Goal: Task Accomplishment & Management: Use online tool/utility

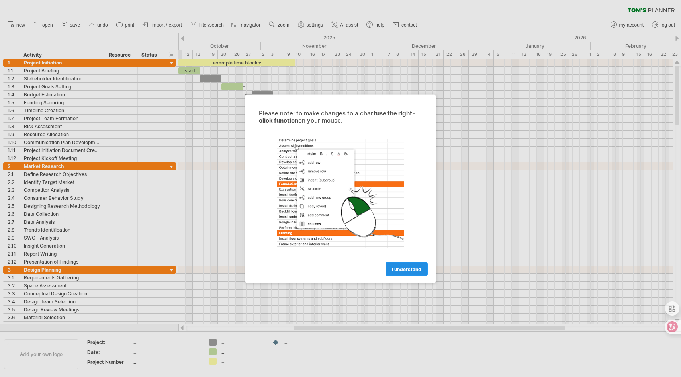
click at [402, 265] on link "I understand" at bounding box center [406, 269] width 42 height 14
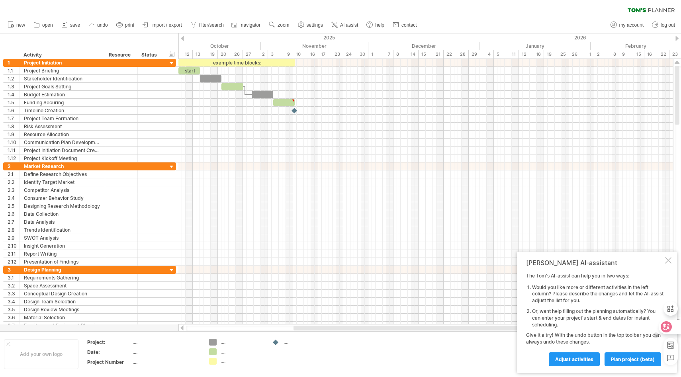
click at [664, 329] on icon at bounding box center [666, 327] width 7 height 6
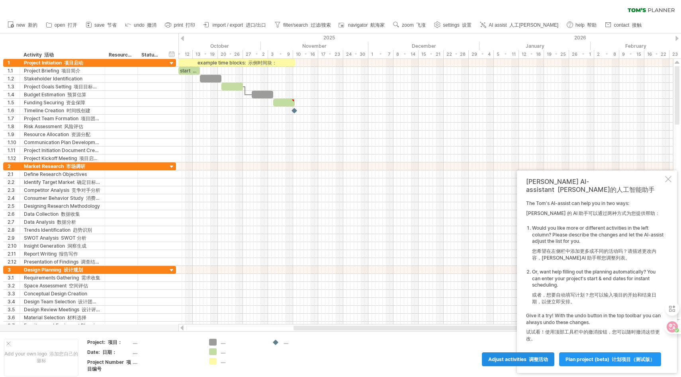
click at [530, 363] on link "Adjust activities 调整活动" at bounding box center [518, 359] width 72 height 14
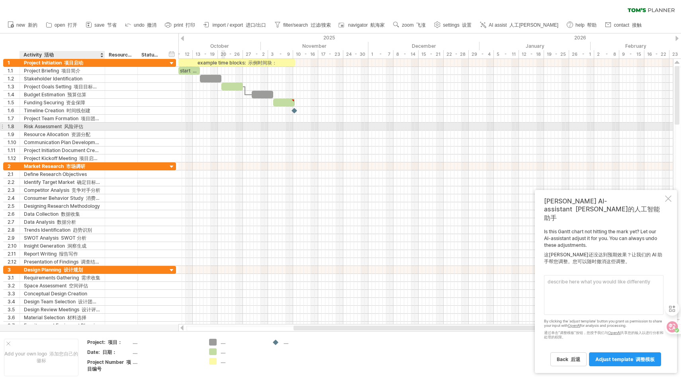
click at [45, 130] on div "Risk Assessment 风险评估" at bounding box center [62, 127] width 77 height 8
click at [2, 126] on div at bounding box center [1, 126] width 3 height 8
click at [106, 125] on div at bounding box center [121, 127] width 33 height 8
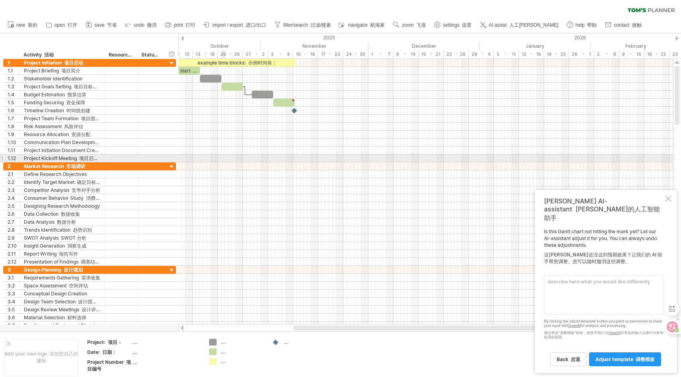
click at [0, 159] on div "**********" at bounding box center [88, 194] width 176 height 271
click at [2, 157] on div at bounding box center [1, 158] width 3 height 8
click at [622, 359] on span "adjust template 调整模板" at bounding box center [624, 359] width 59 height 6
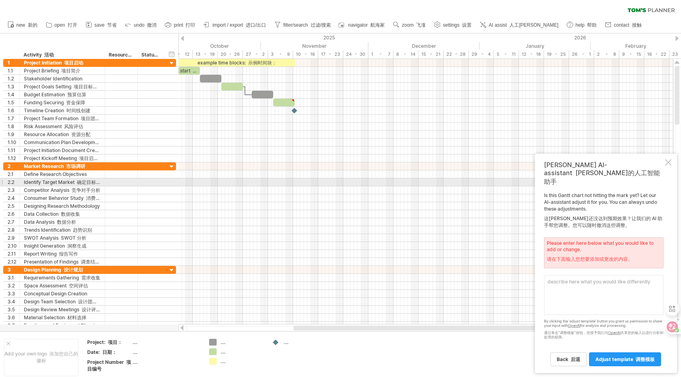
click at [668, 166] on div at bounding box center [668, 162] width 6 height 6
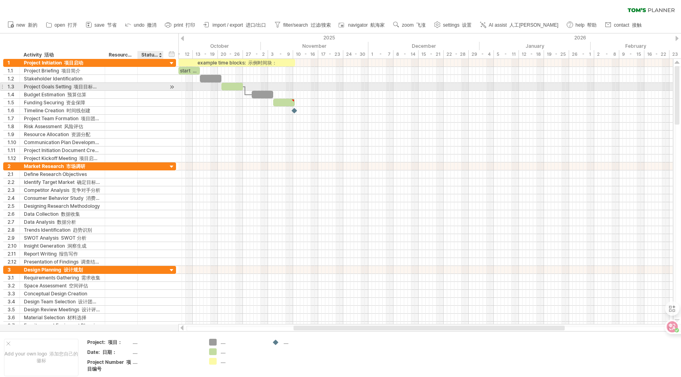
click at [170, 84] on div at bounding box center [172, 87] width 8 height 8
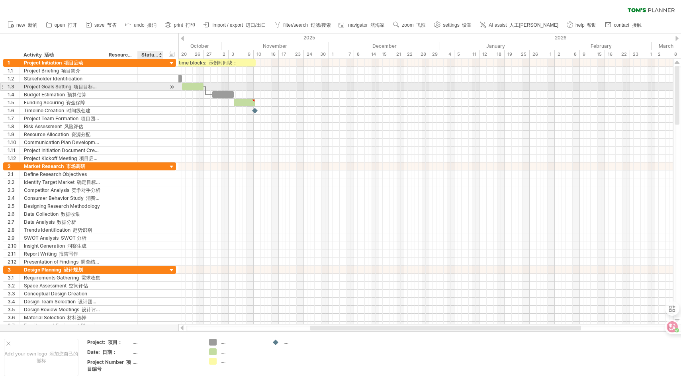
click at [174, 86] on div at bounding box center [172, 87] width 8 height 8
click at [172, 86] on div at bounding box center [172, 87] width 8 height 8
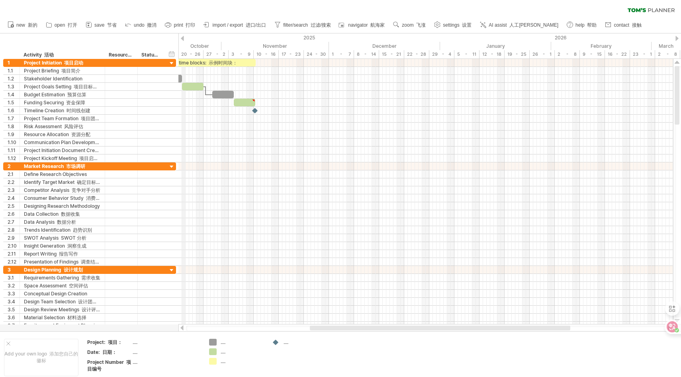
click at [173, 55] on div "hide start/end/duration show start/end/duration 显示开始/结束/持续时间" at bounding box center [172, 54] width 8 height 8
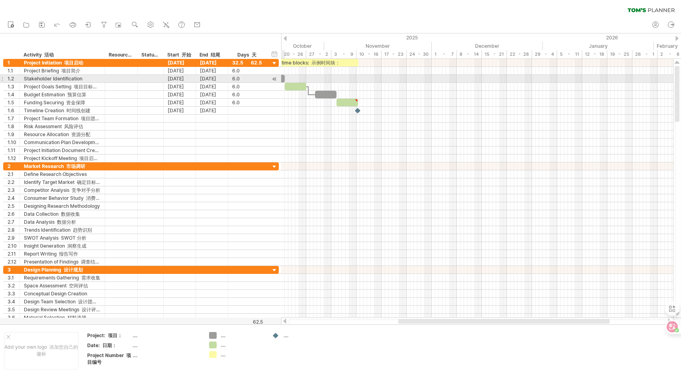
click at [277, 78] on div at bounding box center [275, 79] width 8 height 8
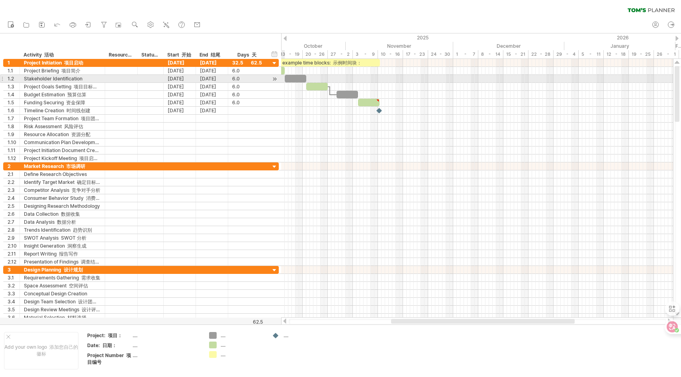
click at [277, 78] on div at bounding box center [275, 79] width 8 height 8
drag, startPoint x: 285, startPoint y: 68, endPoint x: 328, endPoint y: 78, distance: 44.4
click at [328, 78] on div "example time blocks: 示例时间块： start 开始 [DATE] - 18.0 days [DATE] - 18.0 天" at bounding box center [477, 188] width 392 height 259
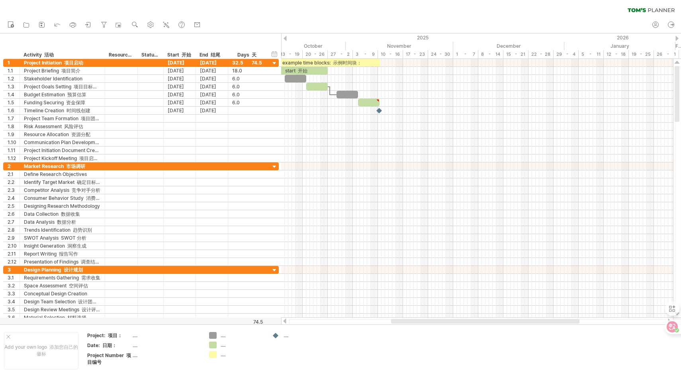
click at [286, 39] on div at bounding box center [284, 38] width 3 height 5
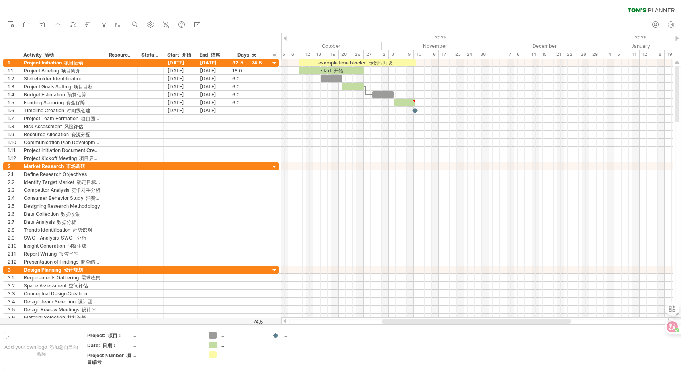
click at [285, 39] on div at bounding box center [284, 38] width 3 height 5
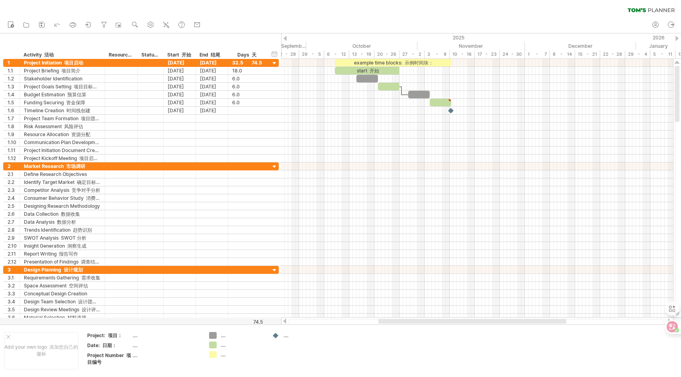
click at [677, 36] on div at bounding box center [676, 38] width 3 height 5
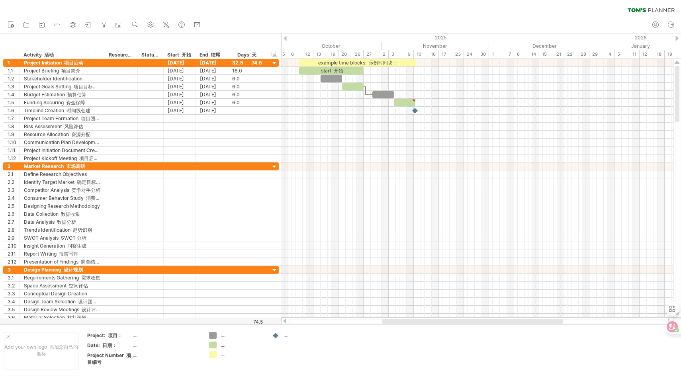
click at [677, 36] on div at bounding box center [676, 38] width 3 height 5
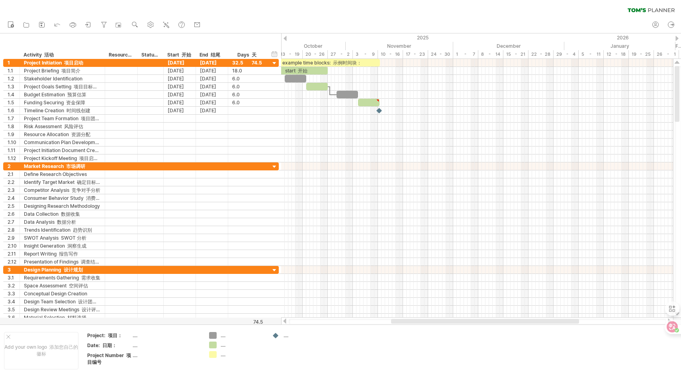
click at [286, 37] on div at bounding box center [284, 38] width 3 height 5
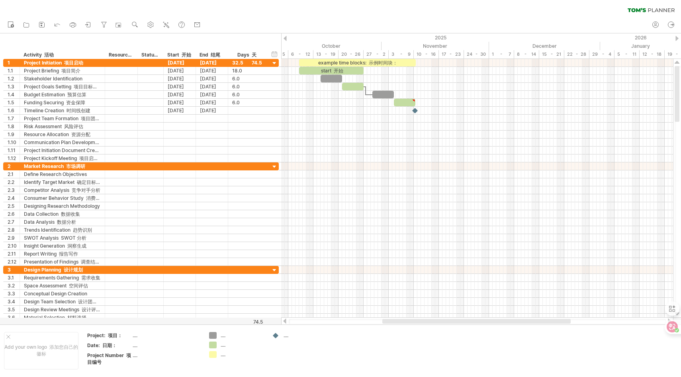
click at [284, 37] on div at bounding box center [284, 38] width 3 height 5
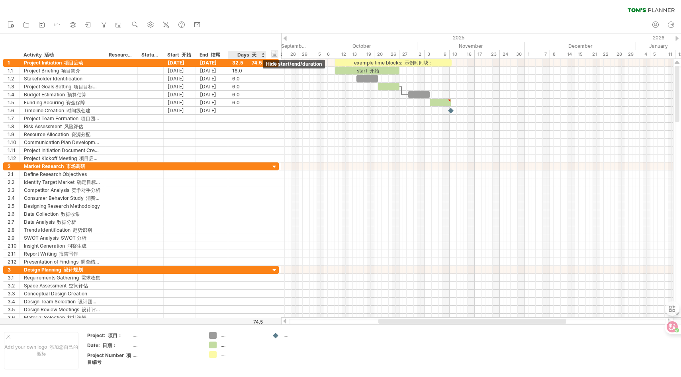
click at [273, 55] on div "hide start/end/duration show start/end/duration 显示开始/结束/持续时间" at bounding box center [275, 54] width 8 height 8
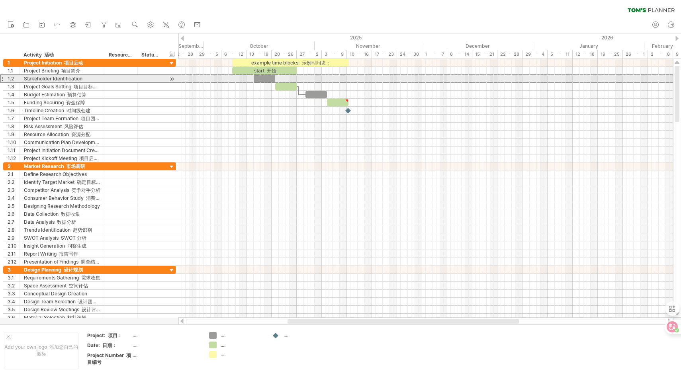
click at [2, 78] on div at bounding box center [1, 78] width 3 height 8
click at [170, 79] on div at bounding box center [172, 79] width 8 height 8
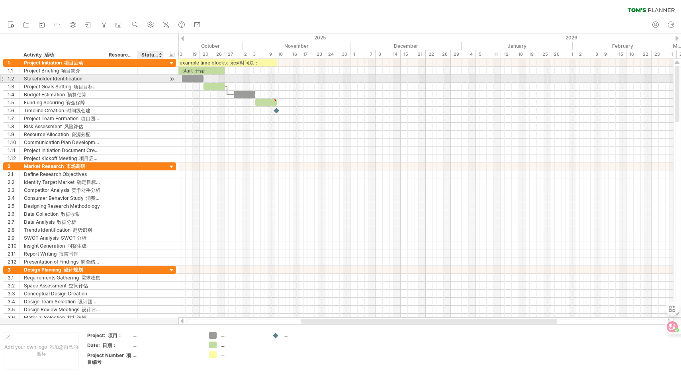
click at [170, 79] on div at bounding box center [172, 79] width 8 height 8
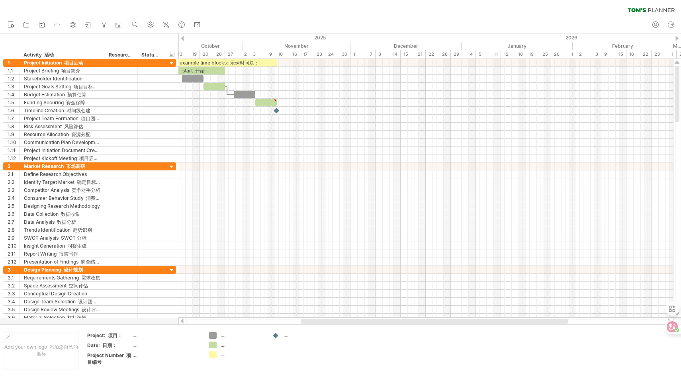
click at [182, 36] on div at bounding box center [182, 38] width 3 height 5
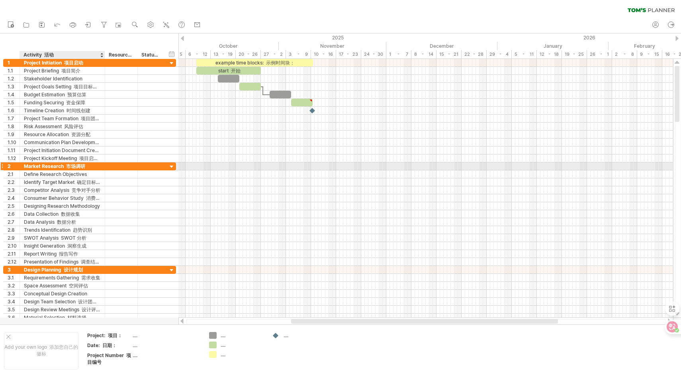
click at [86, 167] on div "Market Research 市场调研" at bounding box center [62, 166] width 77 height 8
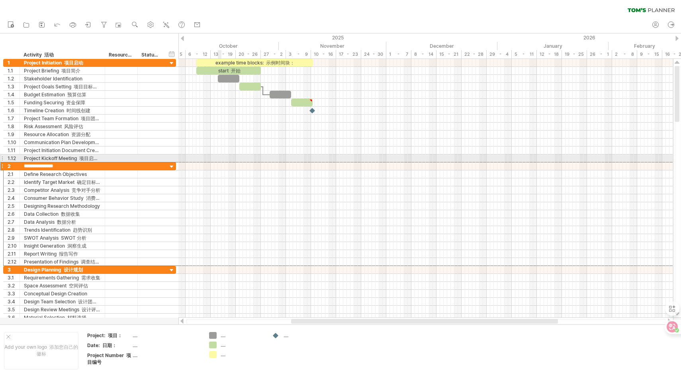
click at [233, 145] on div at bounding box center [425, 143] width 494 height 8
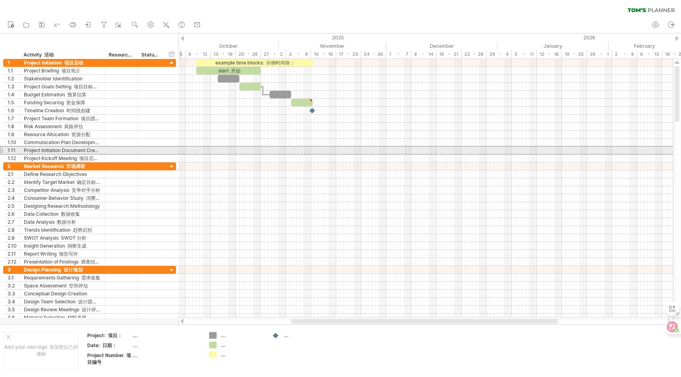
click at [2, 150] on div at bounding box center [1, 150] width 3 height 8
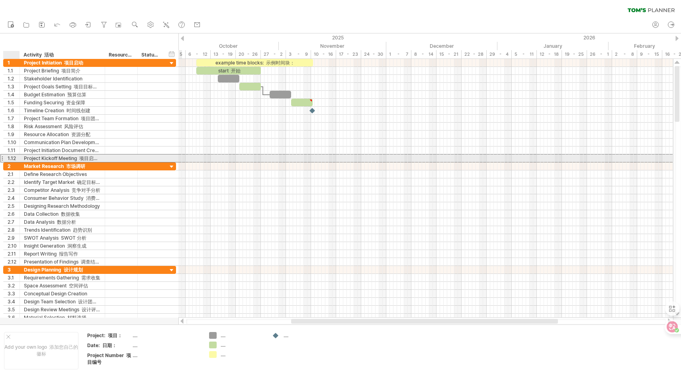
click at [7, 158] on div "1.12" at bounding box center [12, 158] width 16 height 8
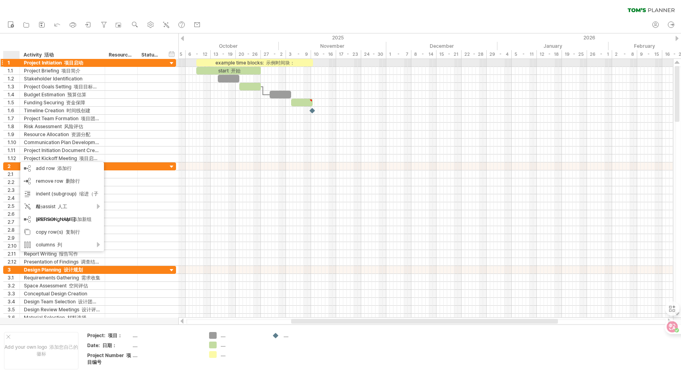
click at [70, 64] on font "项目启动" at bounding box center [73, 63] width 19 height 6
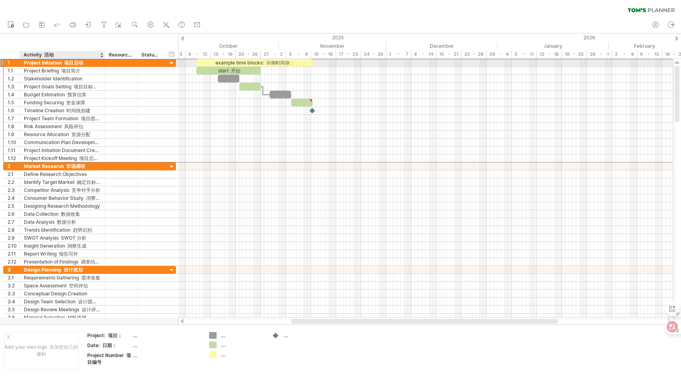
click at [66, 62] on font "项目启动" at bounding box center [73, 63] width 19 height 6
click at [670, 325] on icon at bounding box center [666, 327] width 8 height 8
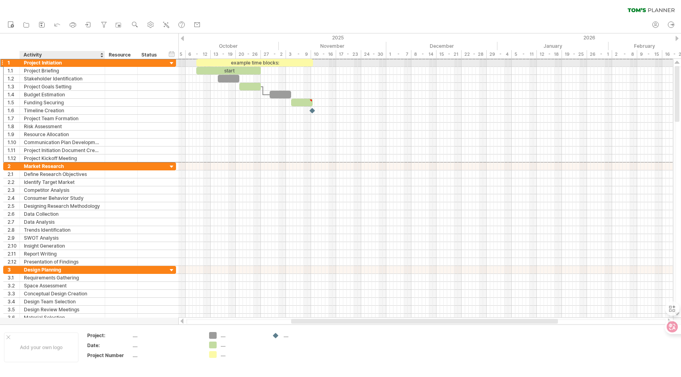
click at [45, 64] on div "Project Initiation" at bounding box center [62, 63] width 77 height 8
click at [0, 0] on input "**********" at bounding box center [0, 0] width 0 height 0
type input "*"
type input "***"
